Goal: Communication & Community: Participate in discussion

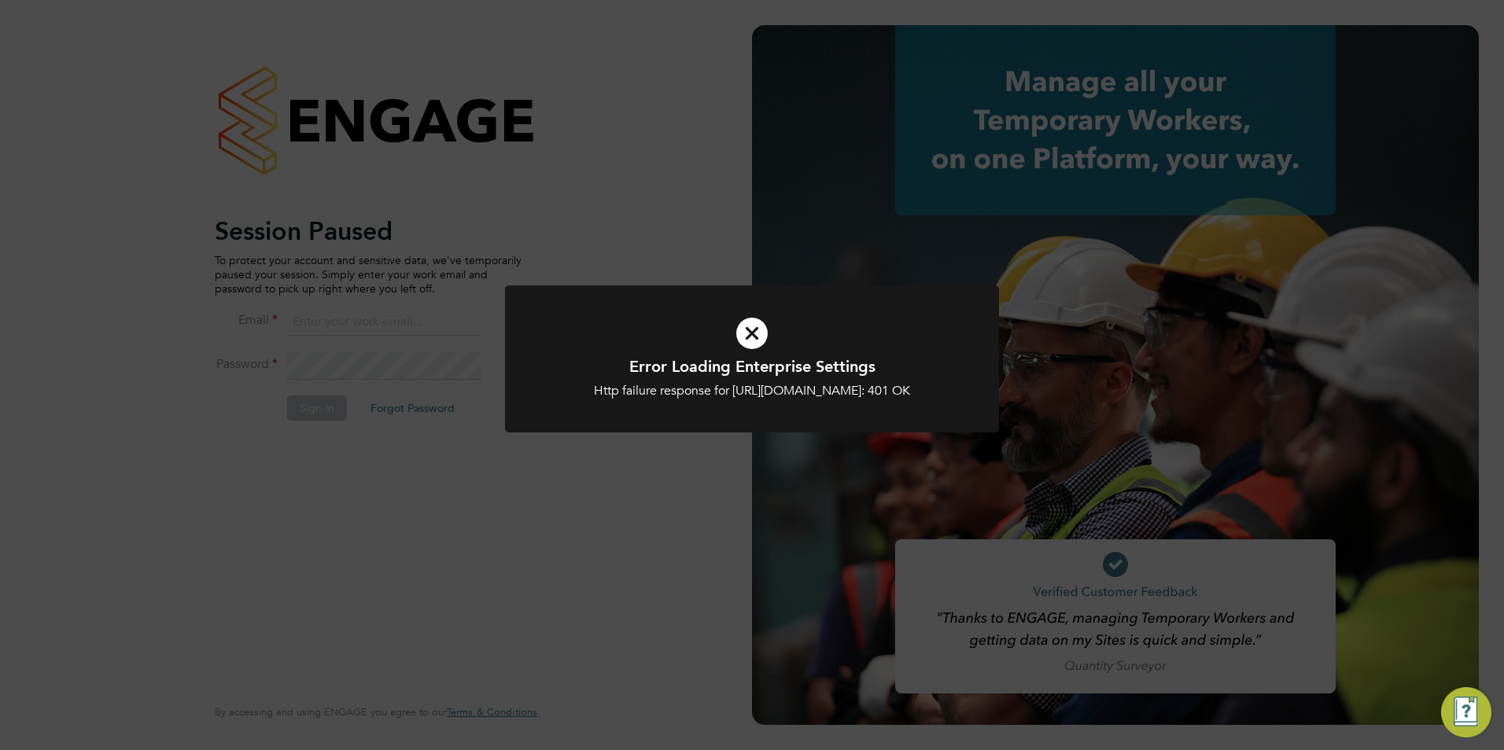
type input "[PERSON_NAME][EMAIL_ADDRESS][DOMAIN_NAME]"
click at [735, 316] on icon at bounding box center [751, 333] width 409 height 61
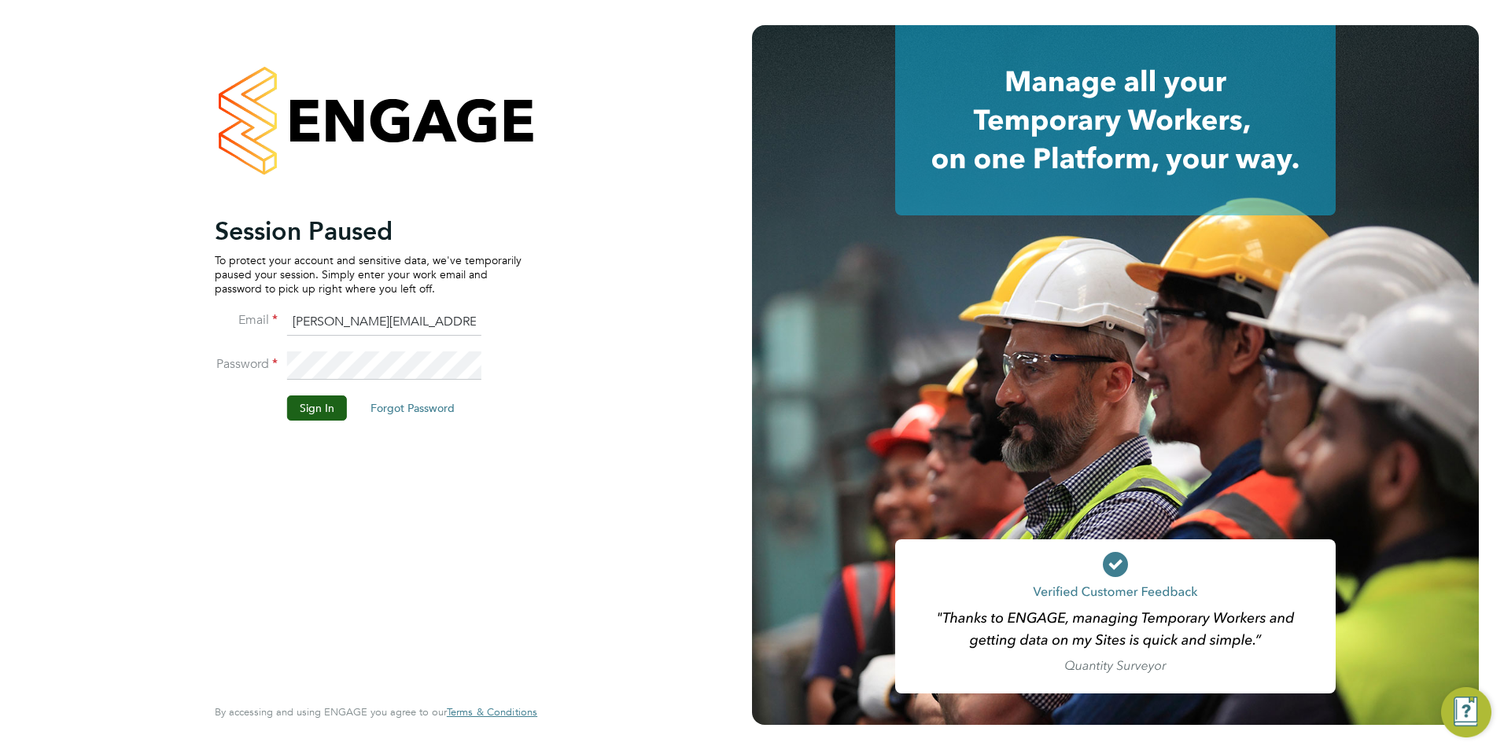
click at [751, 334] on icon at bounding box center [751, 333] width 409 height 61
click at [304, 385] on li "Password" at bounding box center [368, 374] width 307 height 44
click at [315, 408] on button "Sign In" at bounding box center [317, 408] width 60 height 25
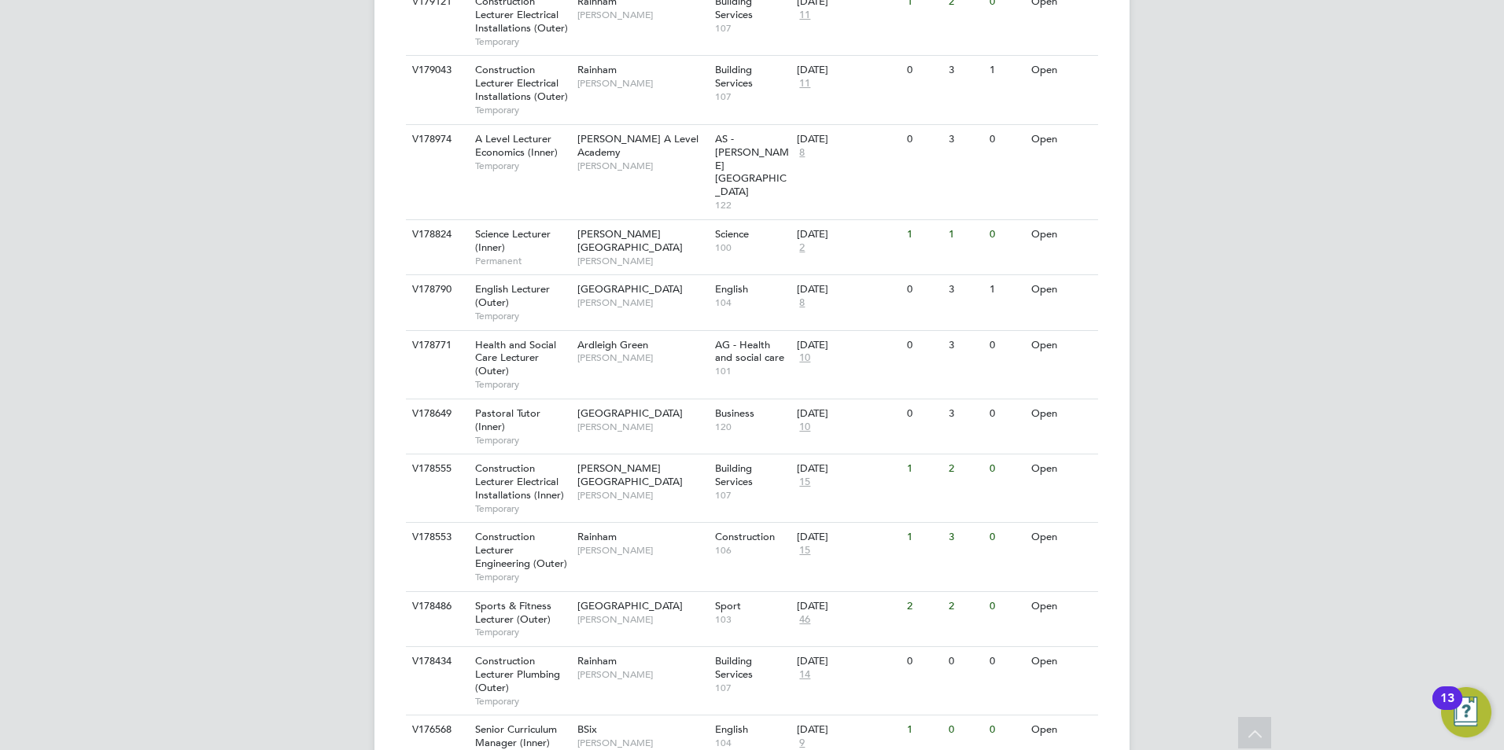
scroll to position [1047, 0]
click at [691, 590] on div "Havering Sixth Form Campus Shaun Clifford" at bounding box center [642, 610] width 138 height 41
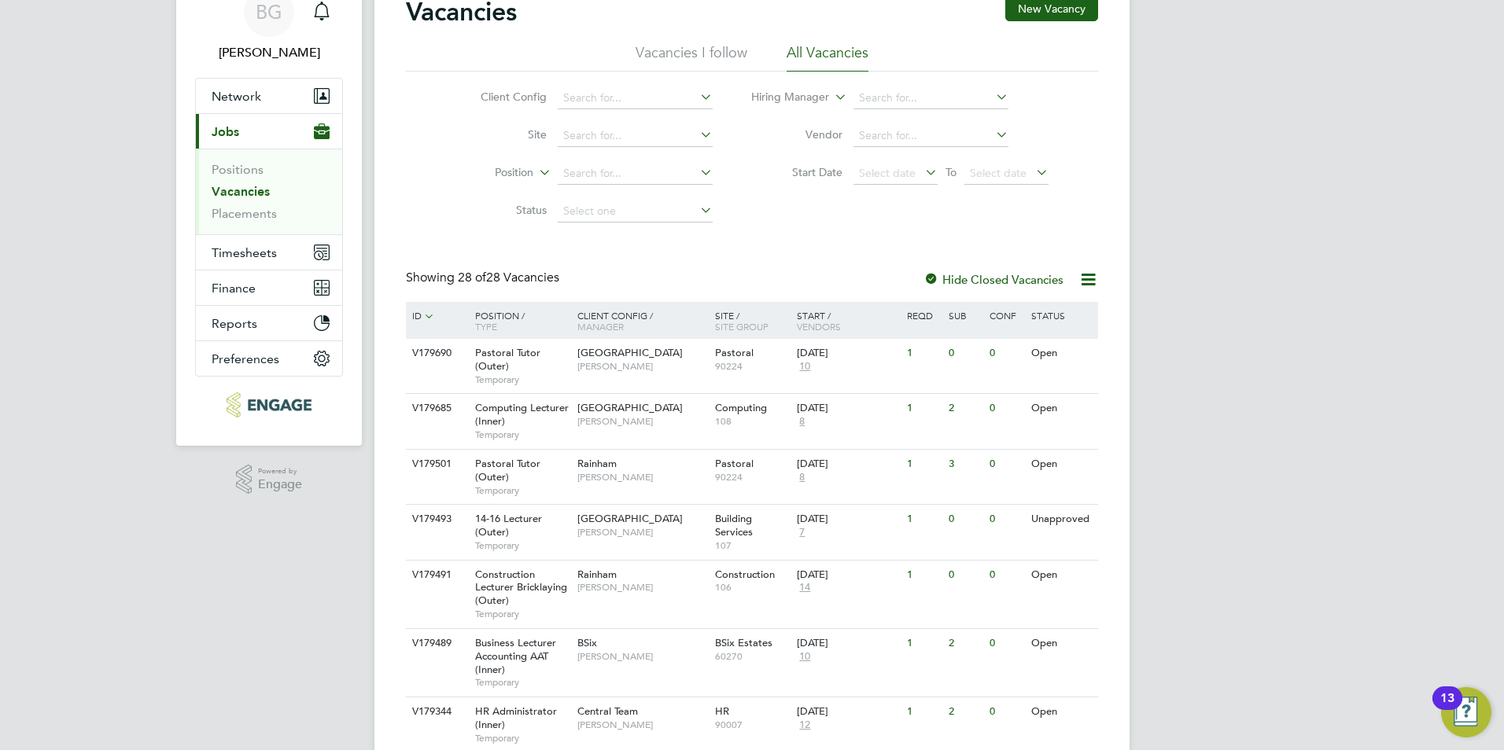
scroll to position [79, 0]
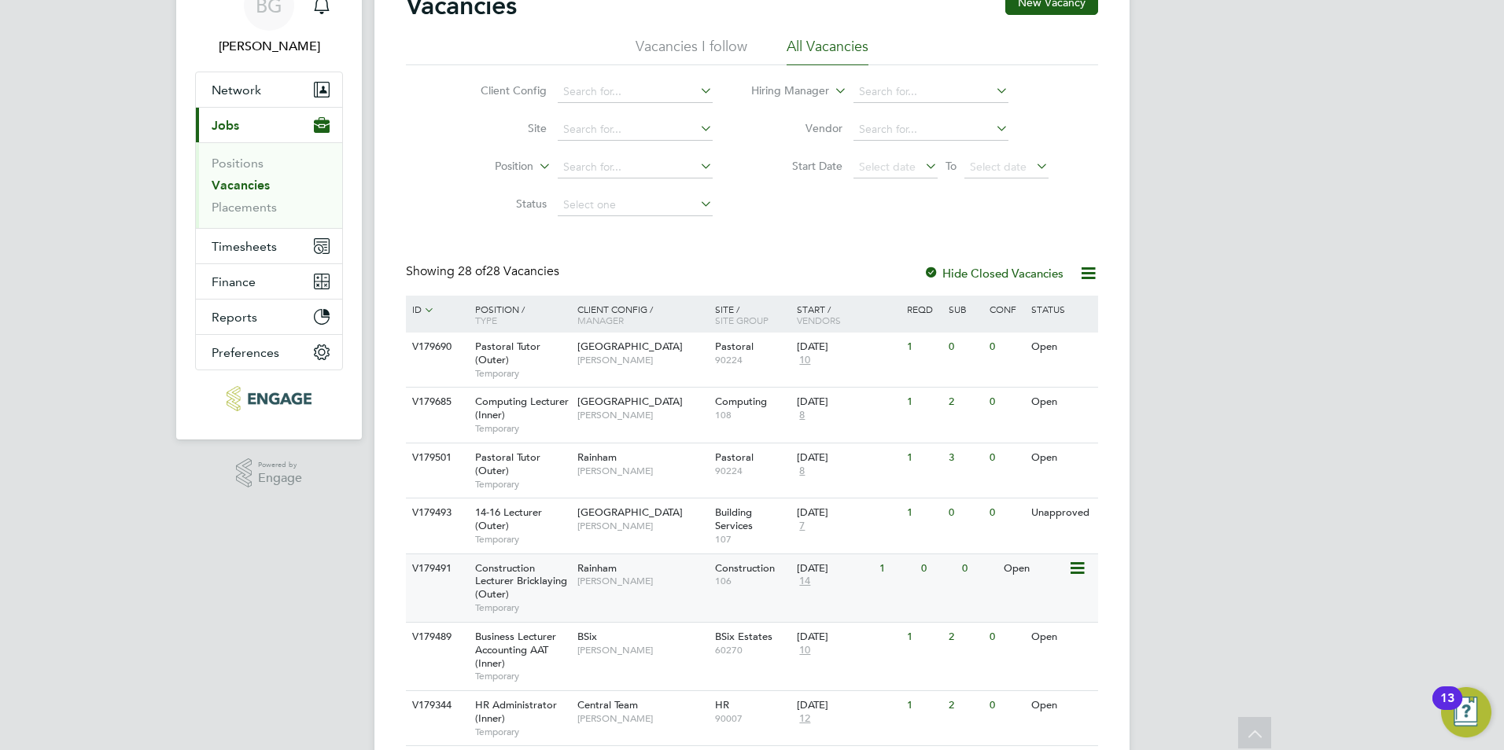
click at [759, 606] on div "V179491 Construction Lecturer Bricklaying (Outer) Temporary Rainham Ian Rist Co…" at bounding box center [752, 588] width 692 height 68
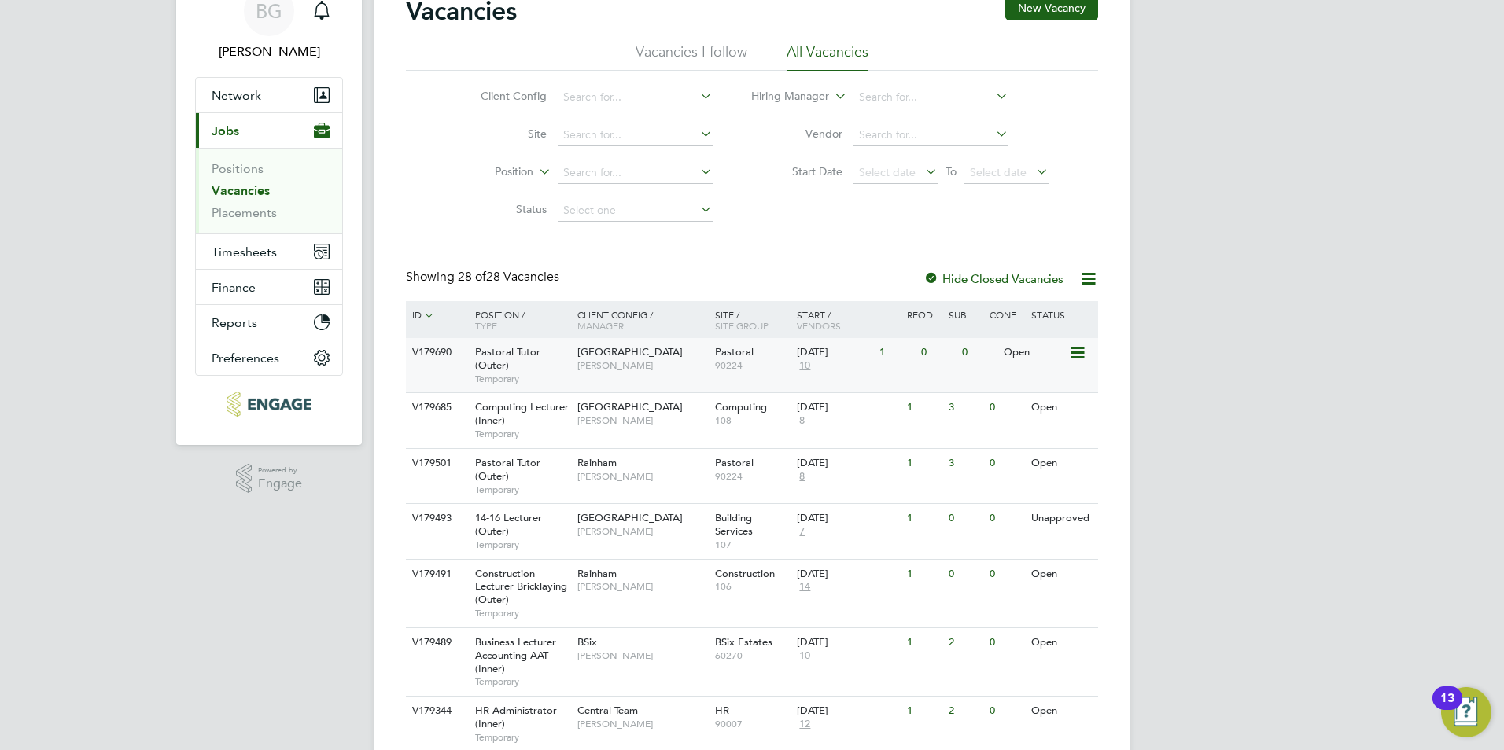
scroll to position [77, 0]
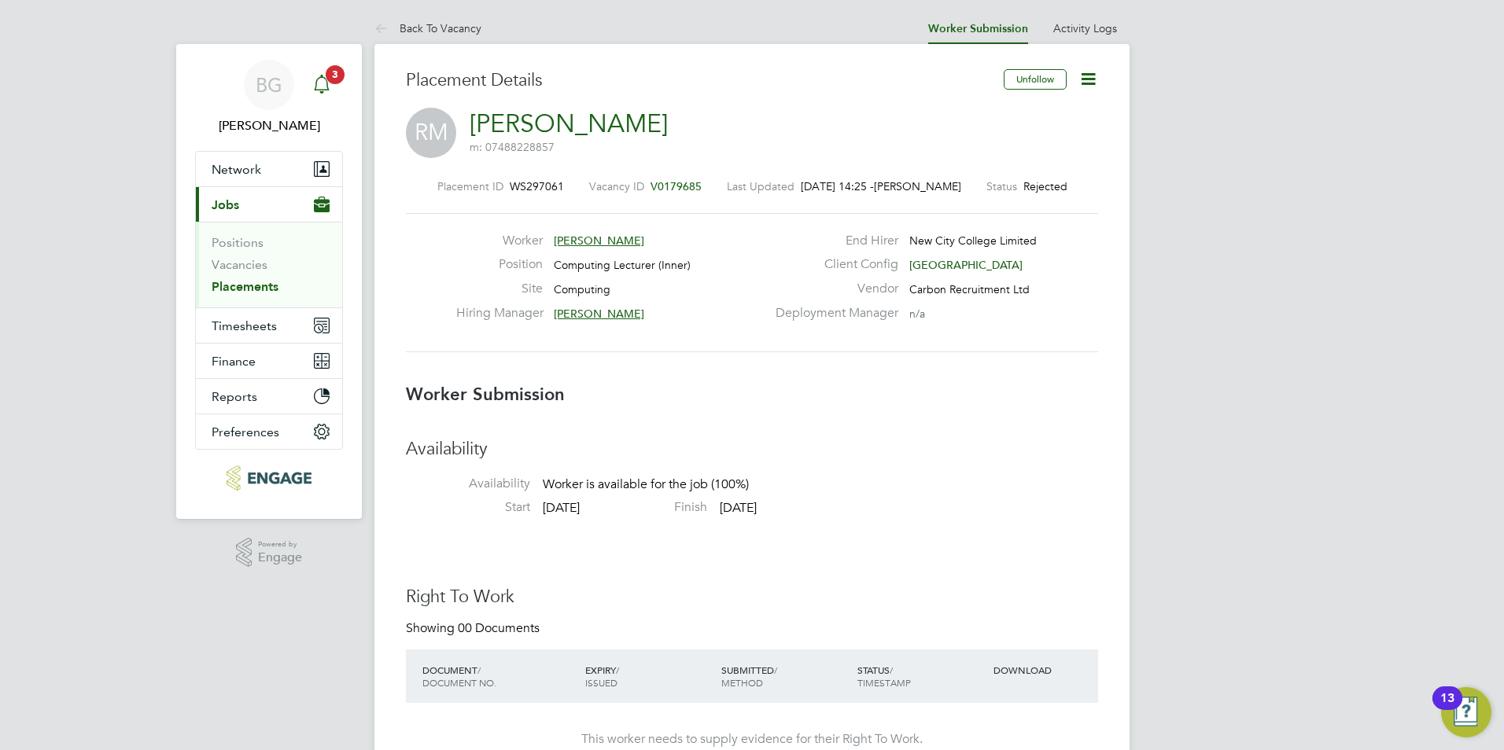
click at [333, 81] on span "3" at bounding box center [335, 74] width 19 height 19
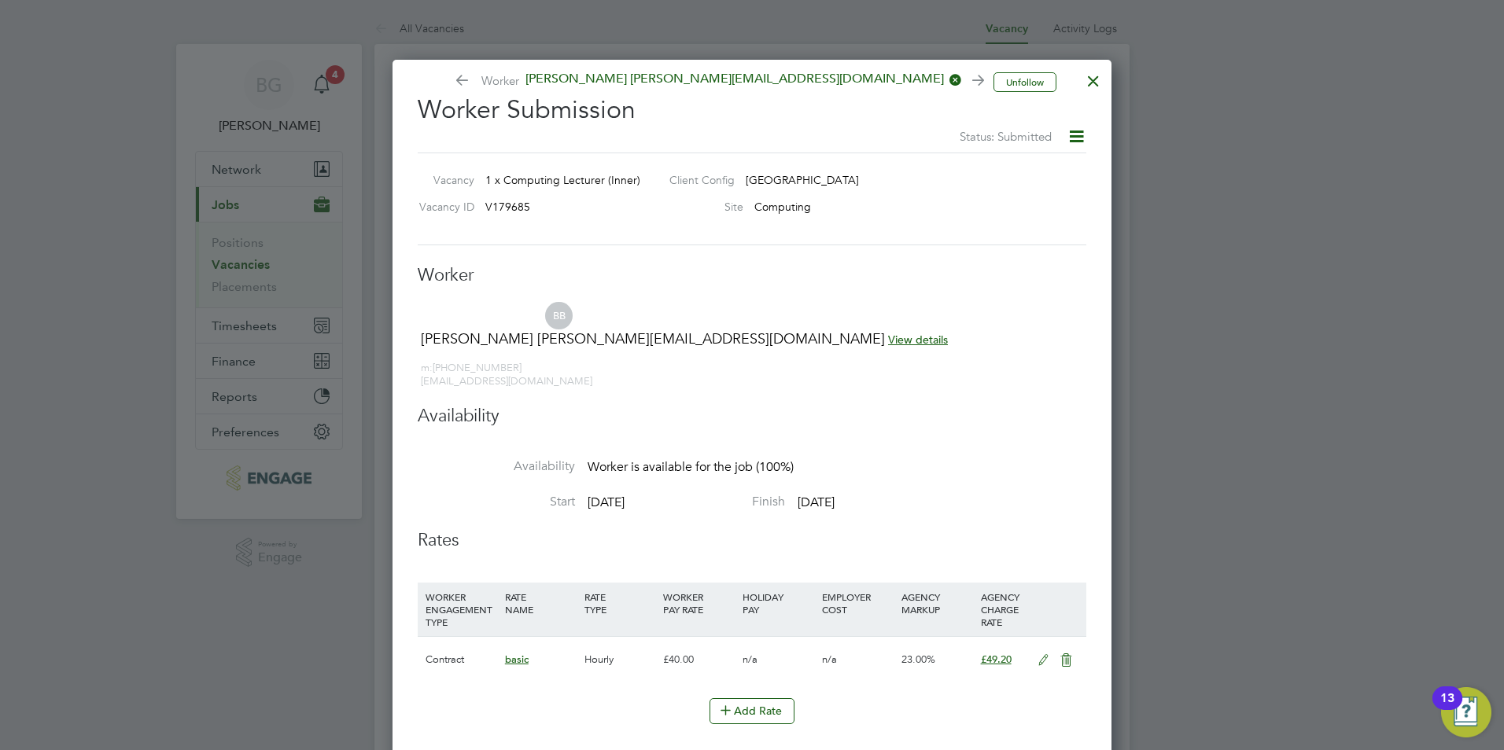
click at [1097, 79] on div at bounding box center [1093, 77] width 28 height 28
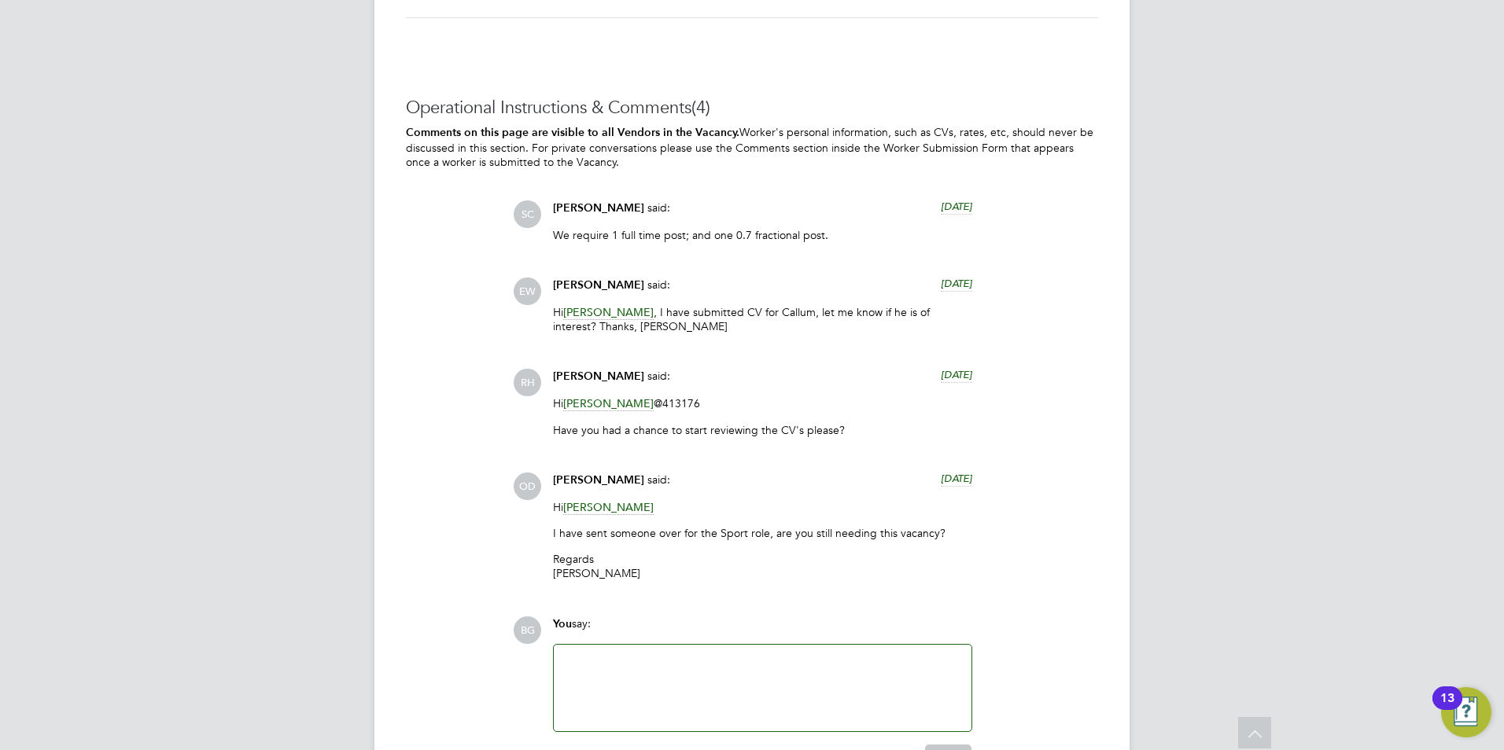
scroll to position [3377, 0]
drag, startPoint x: 625, startPoint y: 374, endPoint x: 536, endPoint y: 374, distance: 88.1
click at [536, 374] on div "RH Rufena Haque said: 14 days ago Hi Kane White @413176 Have you had a chance t…" at bounding box center [805, 409] width 585 height 79
drag, startPoint x: 536, startPoint y: 375, endPoint x: 585, endPoint y: 373, distance: 49.6
copy div "Rufena Haque"
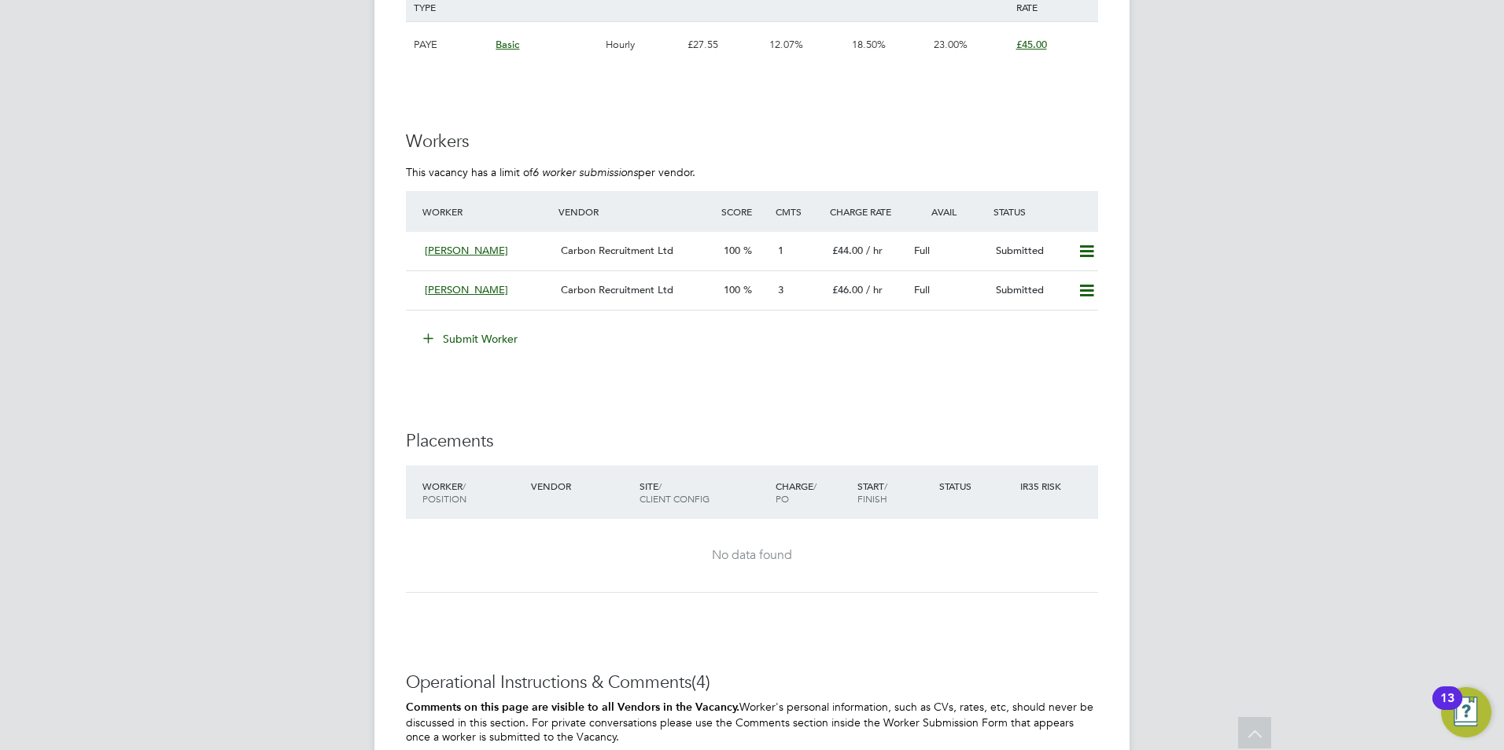
scroll to position [2790, 0]
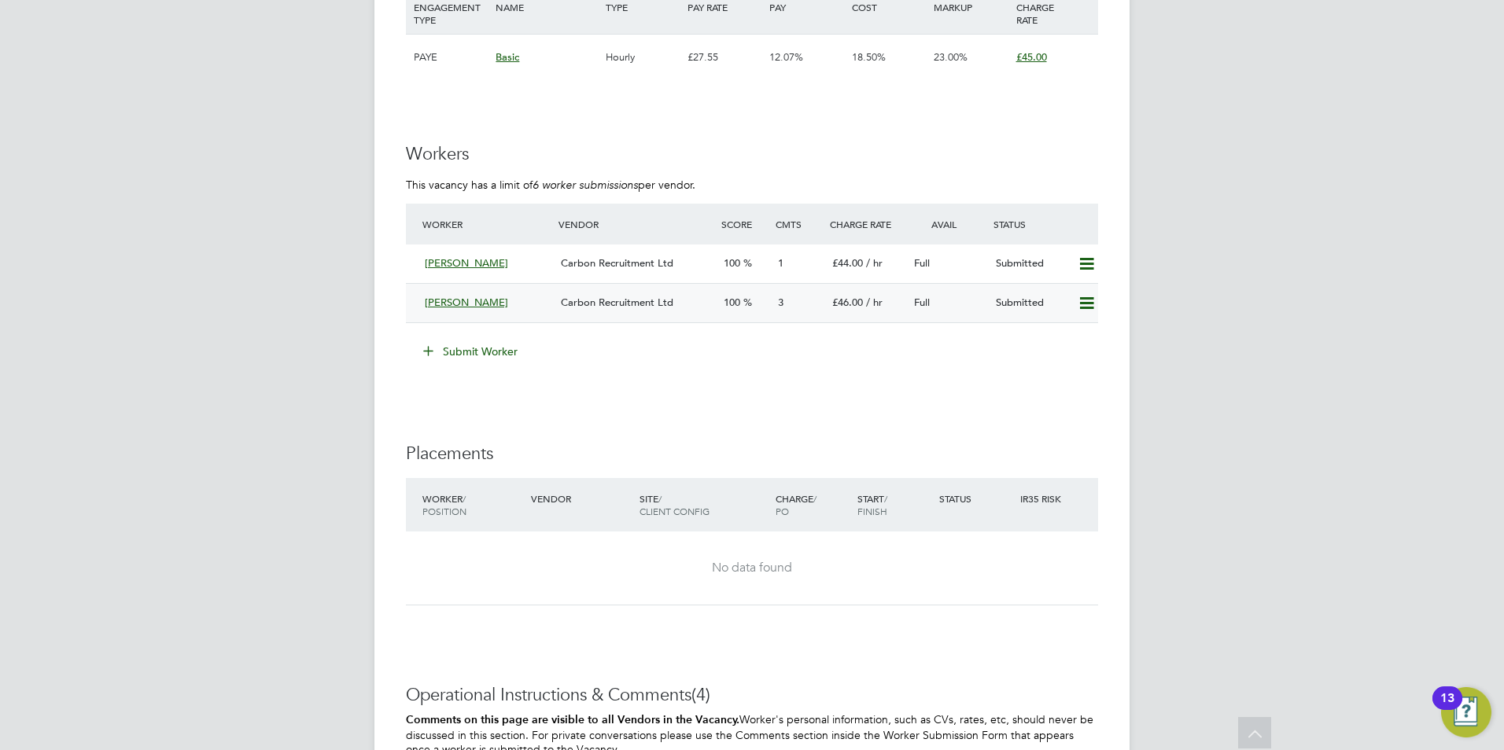
click at [553, 308] on div "Michael Riley" at bounding box center [486, 303] width 136 height 26
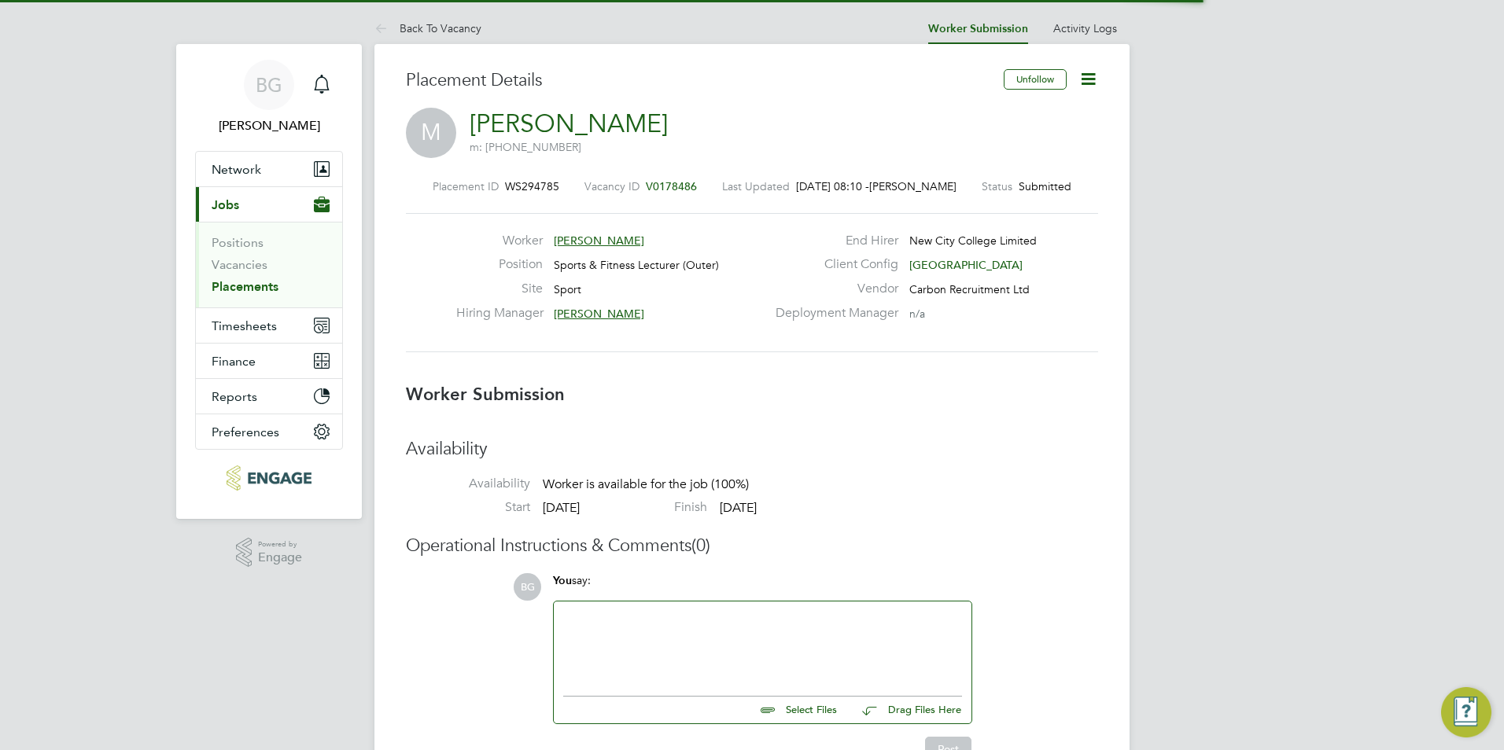
scroll to position [8, 8]
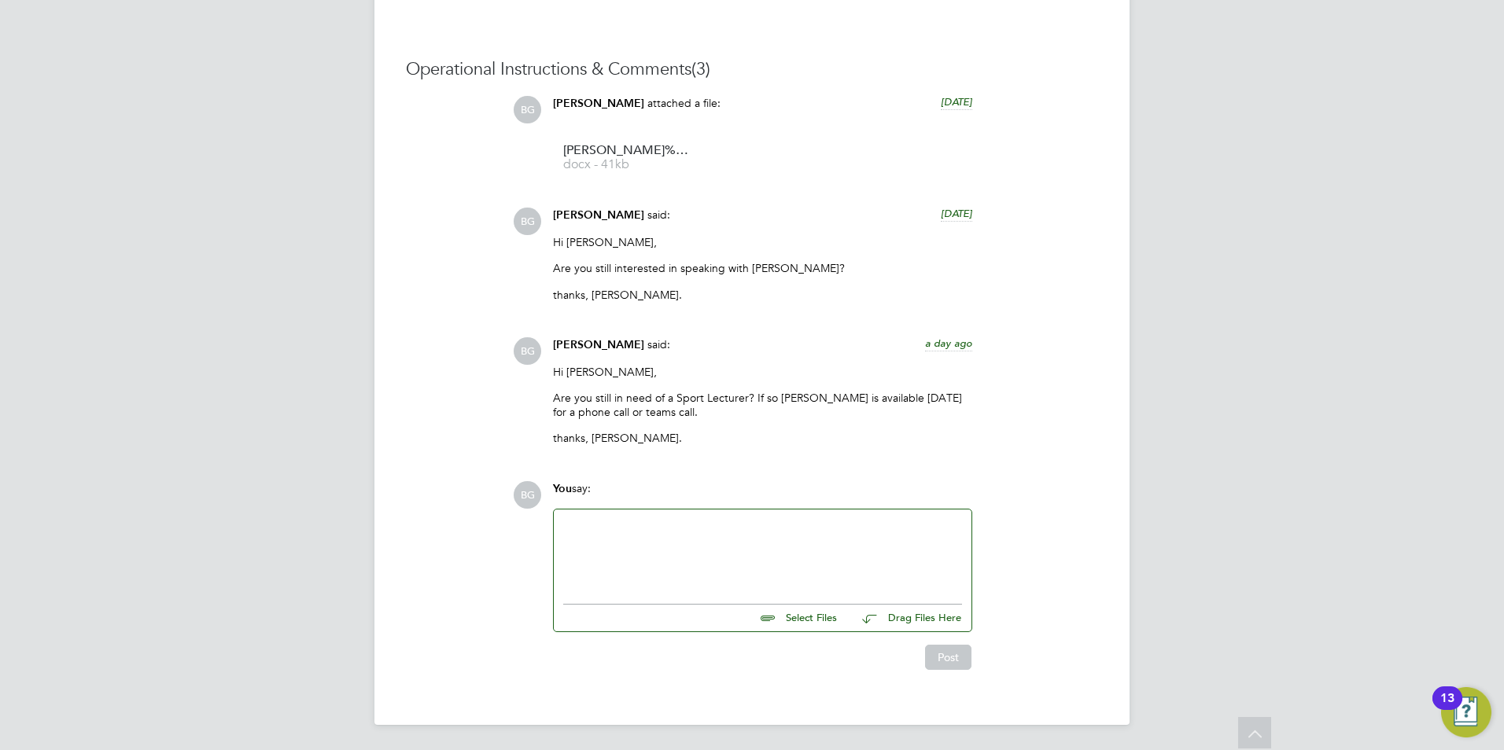
click at [678, 518] on div at bounding box center [763, 553] width 418 height 87
drag, startPoint x: 678, startPoint y: 518, endPoint x: 665, endPoint y: 529, distance: 17.8
click at [665, 529] on div at bounding box center [762, 553] width 399 height 68
click at [949, 664] on button "Post" at bounding box center [948, 657] width 46 height 25
